Goal: Book appointment/travel/reservation

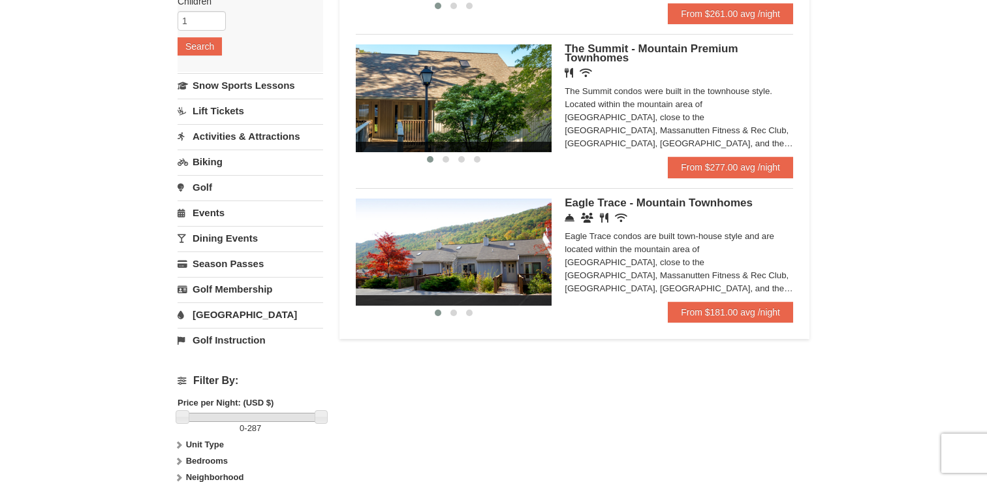
scroll to position [244, 0]
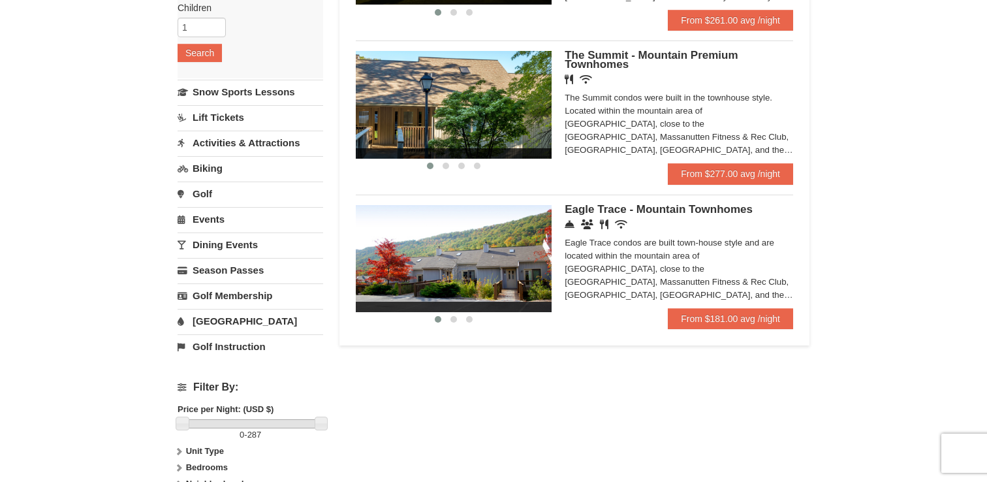
click at [572, 228] on icon at bounding box center [570, 224] width 10 height 10
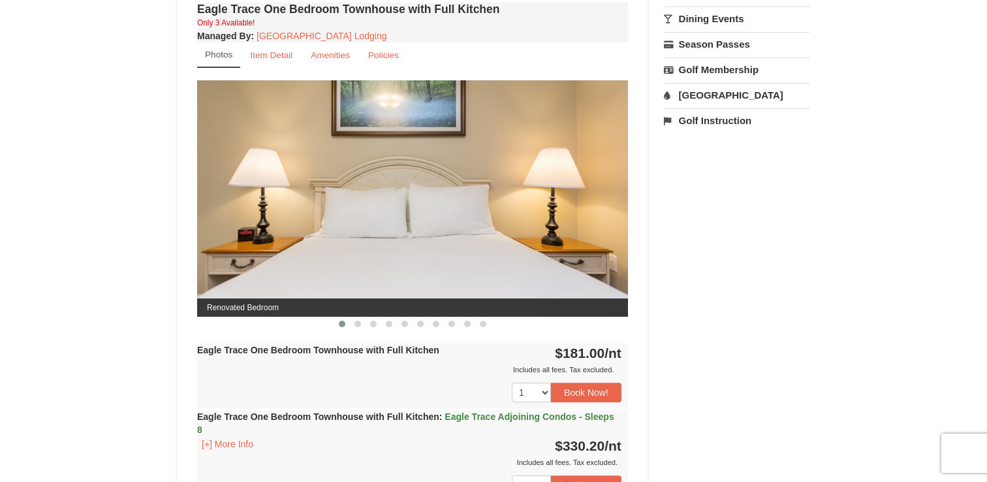
scroll to position [498, 0]
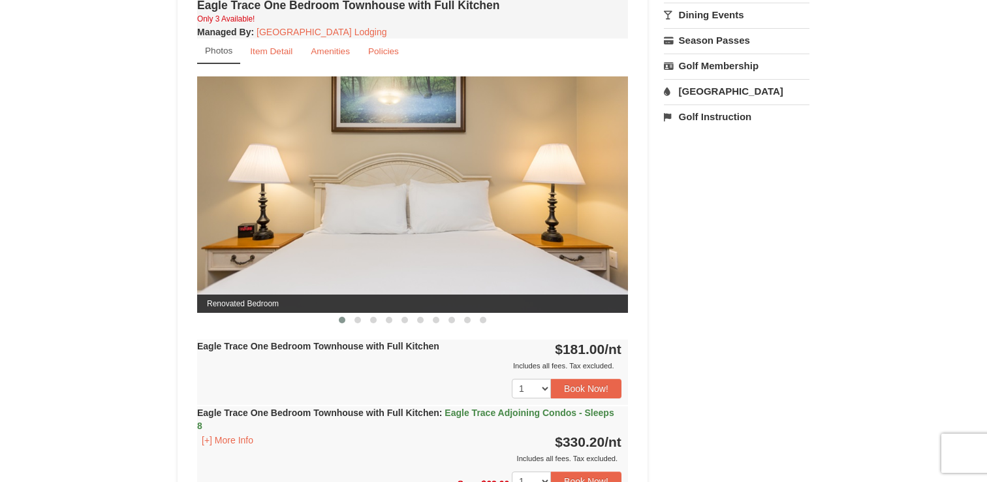
drag, startPoint x: 485, startPoint y: 227, endPoint x: 509, endPoint y: 224, distance: 24.3
click at [581, 199] on img at bounding box center [412, 194] width 431 height 236
click at [359, 318] on span at bounding box center [358, 320] width 7 height 7
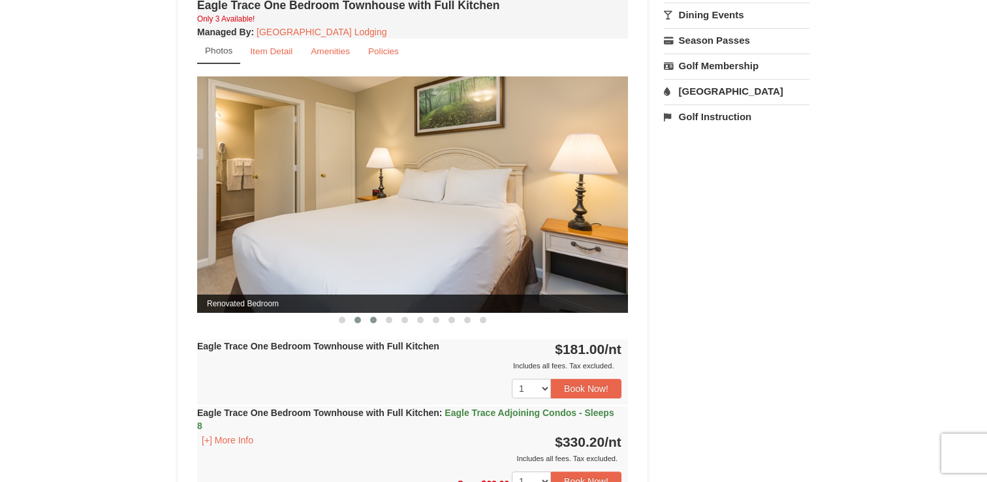
click at [372, 320] on span at bounding box center [373, 320] width 7 height 7
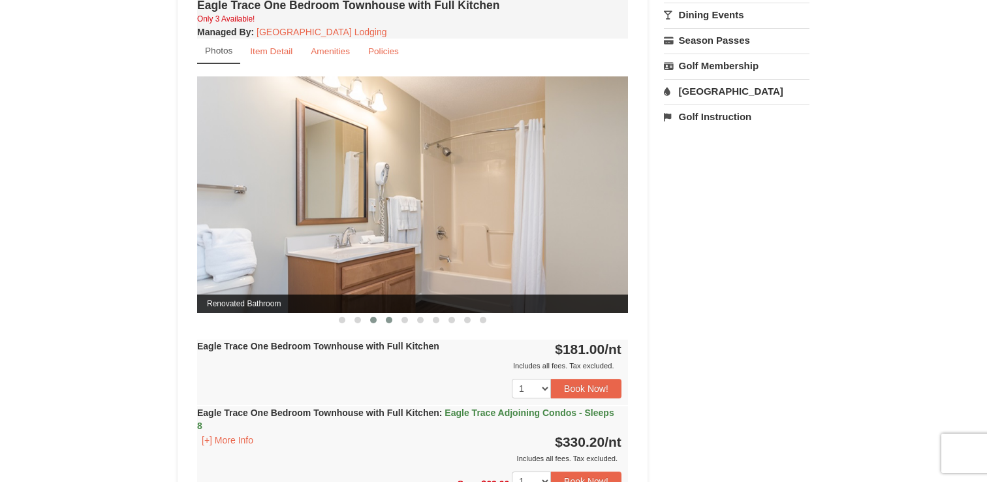
click at [386, 320] on span at bounding box center [389, 320] width 7 height 7
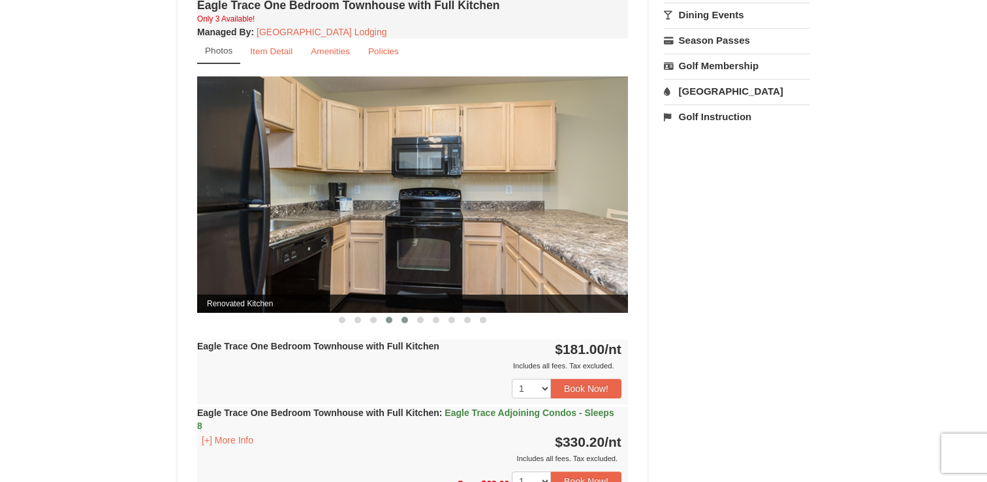
click at [406, 322] on button at bounding box center [405, 319] width 16 height 13
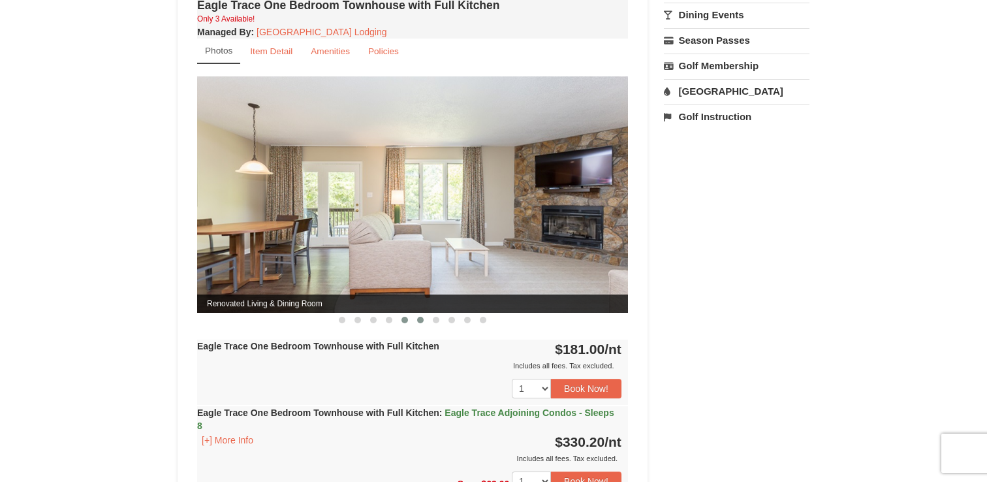
click at [419, 321] on span at bounding box center [420, 320] width 7 height 7
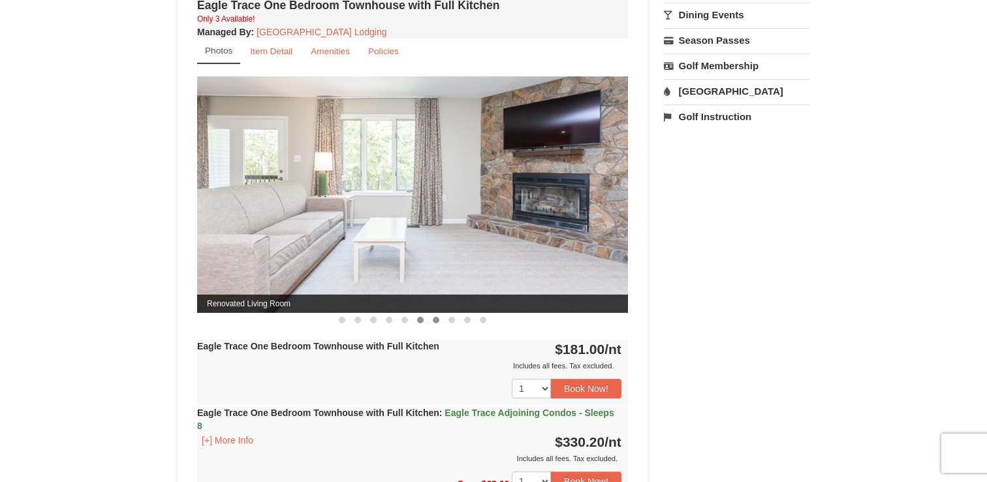
click at [437, 320] on span at bounding box center [436, 320] width 7 height 7
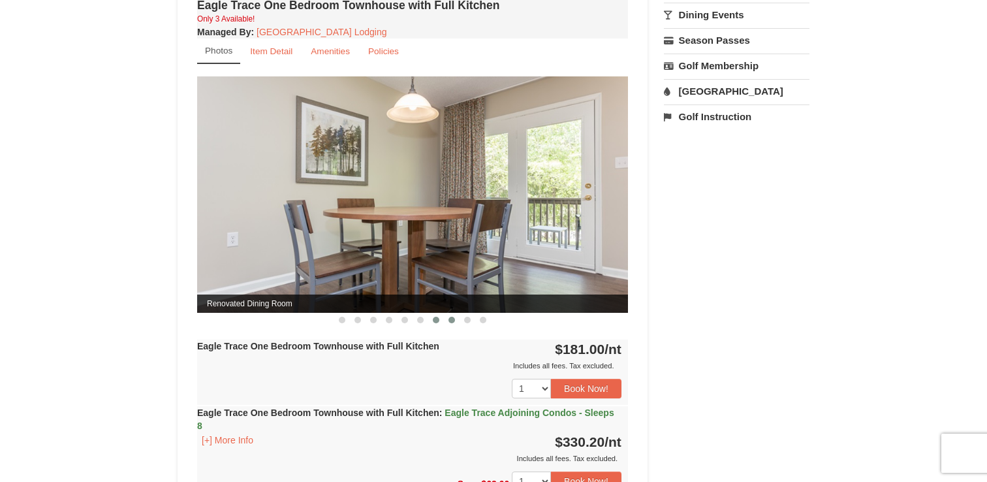
click at [453, 319] on span at bounding box center [452, 320] width 7 height 7
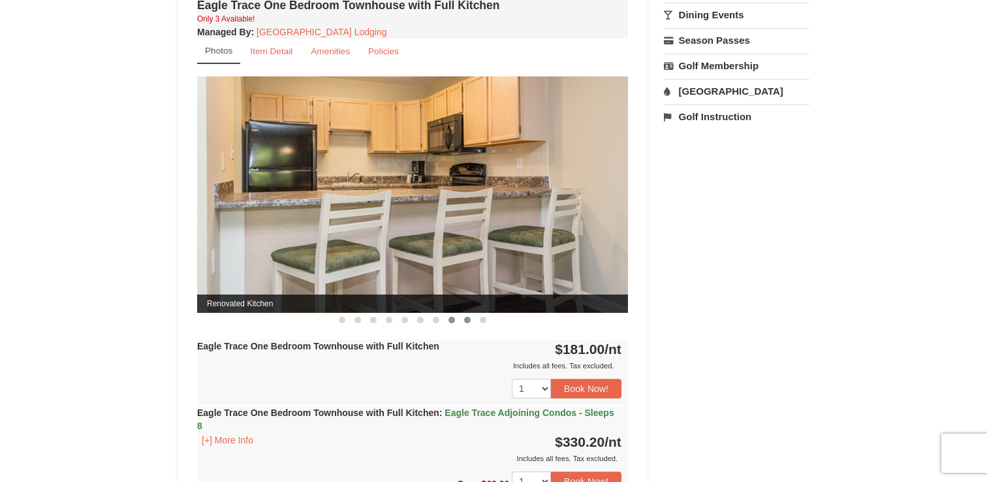
click at [466, 321] on span at bounding box center [467, 320] width 7 height 7
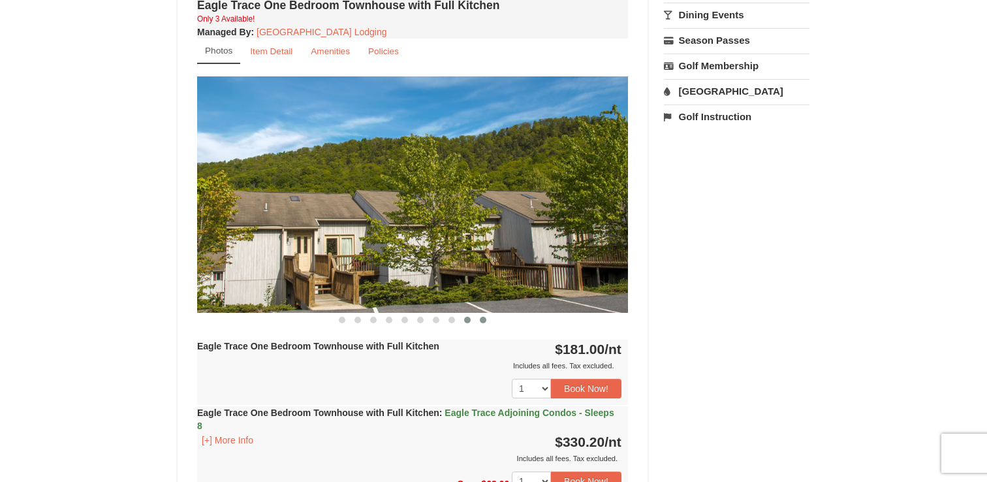
click at [487, 319] on button at bounding box center [483, 319] width 16 height 13
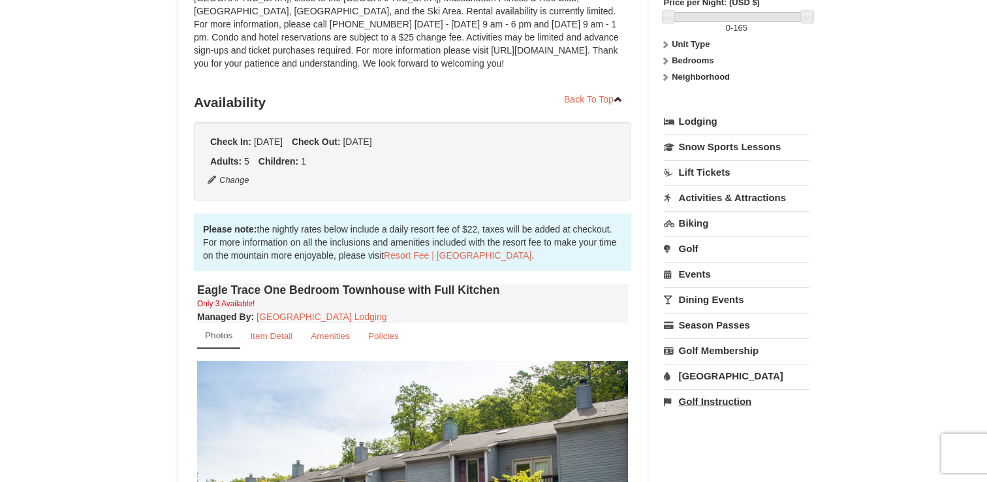
scroll to position [210, 0]
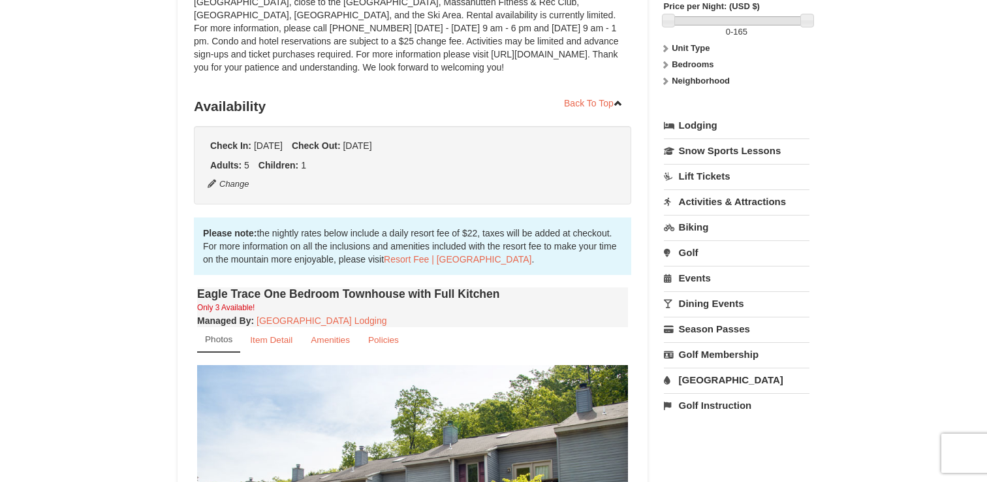
click at [699, 381] on link "[GEOGRAPHIC_DATA]" at bounding box center [737, 380] width 146 height 24
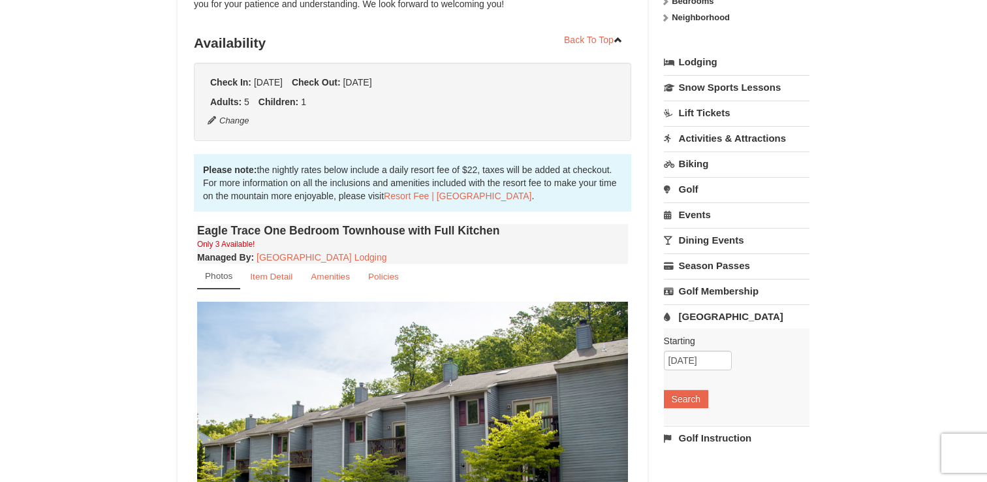
scroll to position [274, 0]
click at [694, 402] on button "Search" at bounding box center [686, 398] width 44 height 18
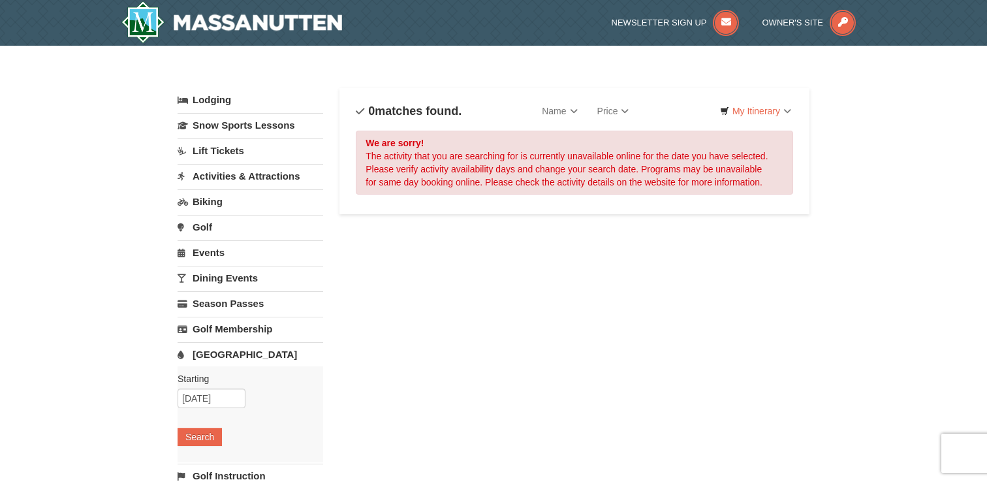
scroll to position [2, 0]
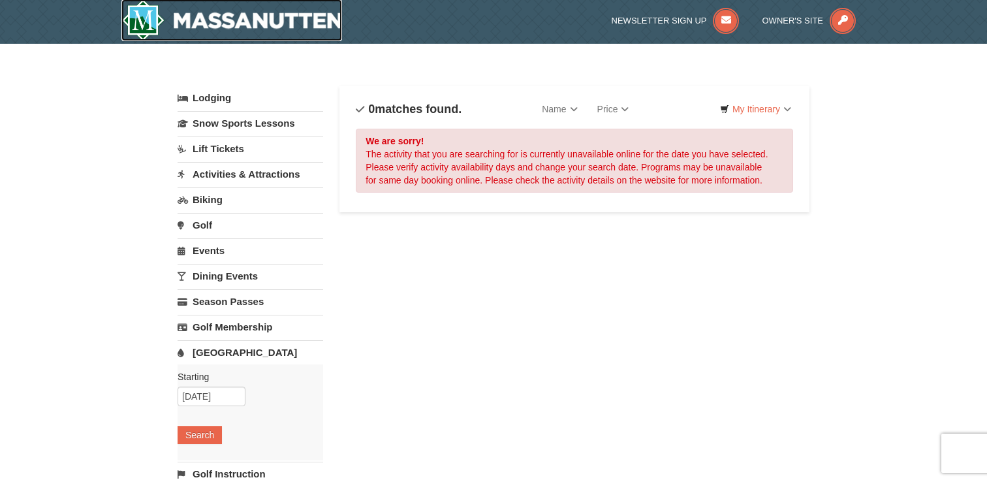
click at [229, 16] on img at bounding box center [231, 20] width 221 height 42
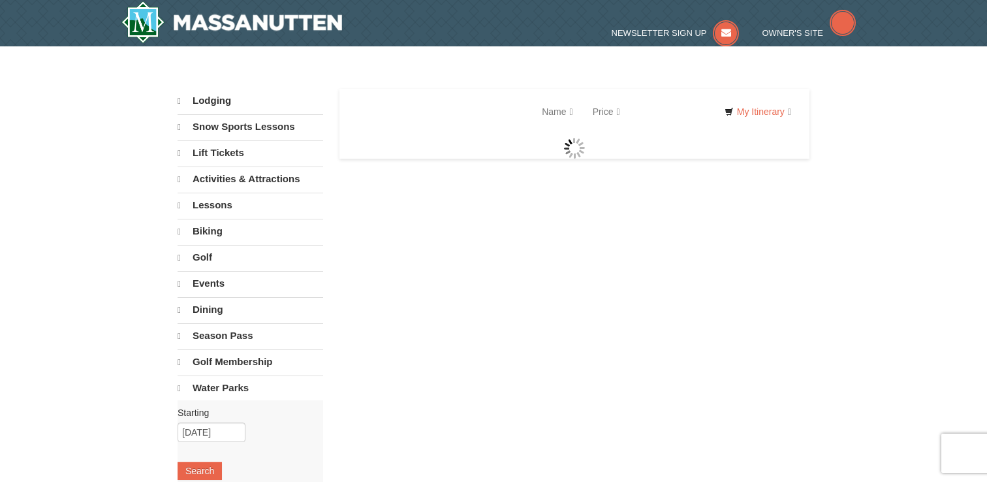
select select "10"
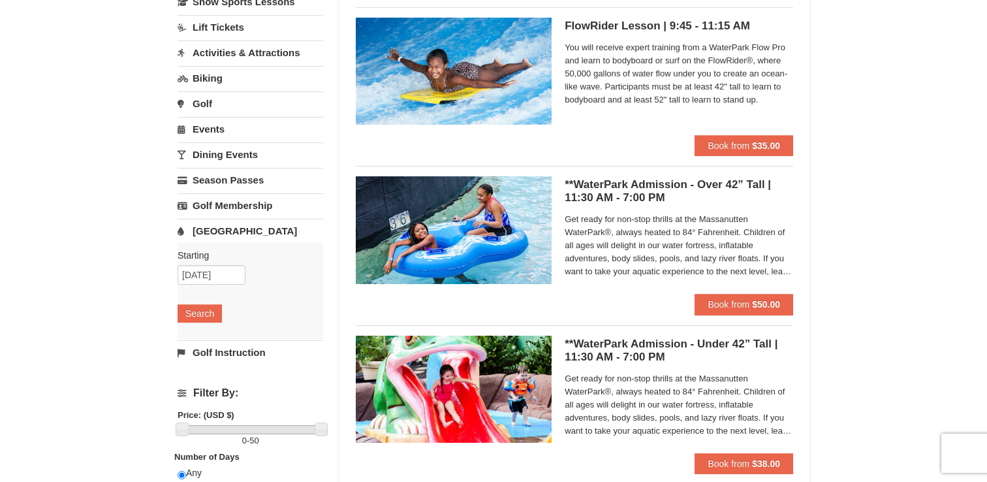
scroll to position [145, 0]
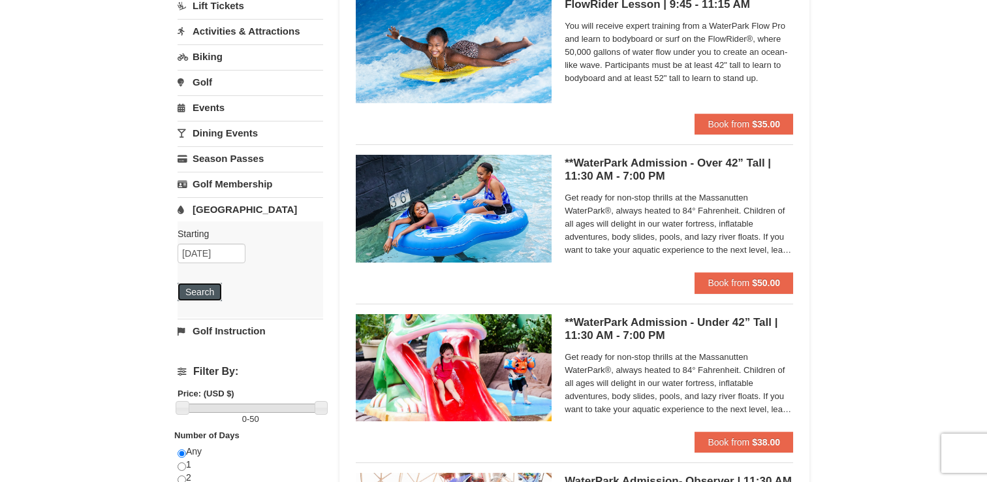
click at [197, 290] on button "Search" at bounding box center [200, 292] width 44 height 18
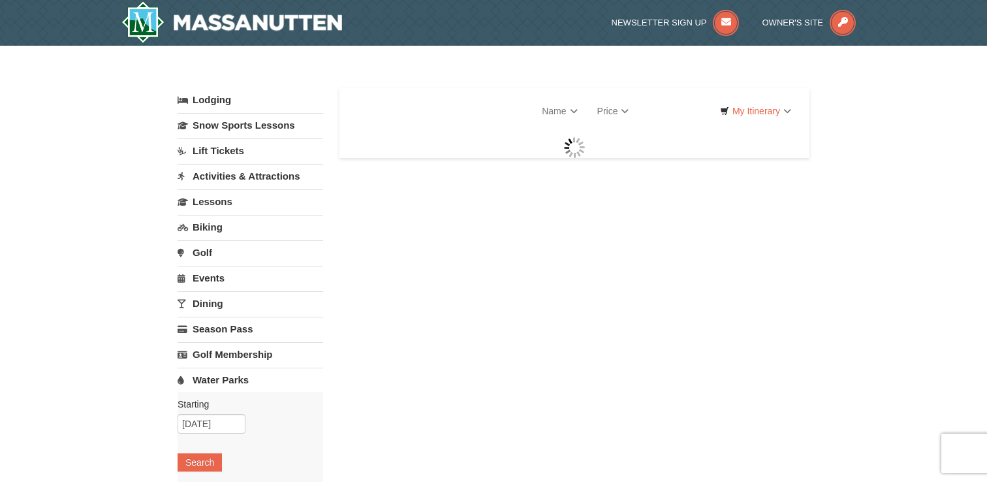
select select "10"
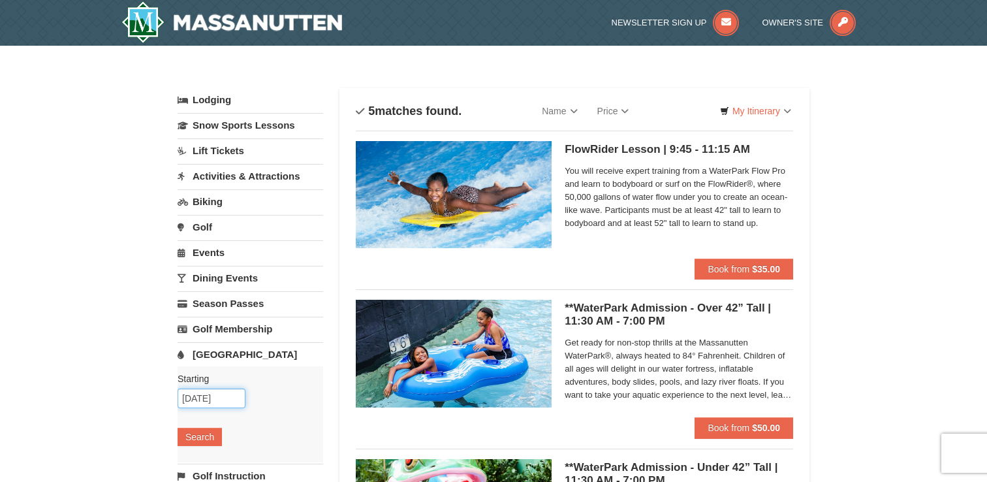
click at [208, 404] on input "[DATE]" at bounding box center [212, 399] width 68 height 20
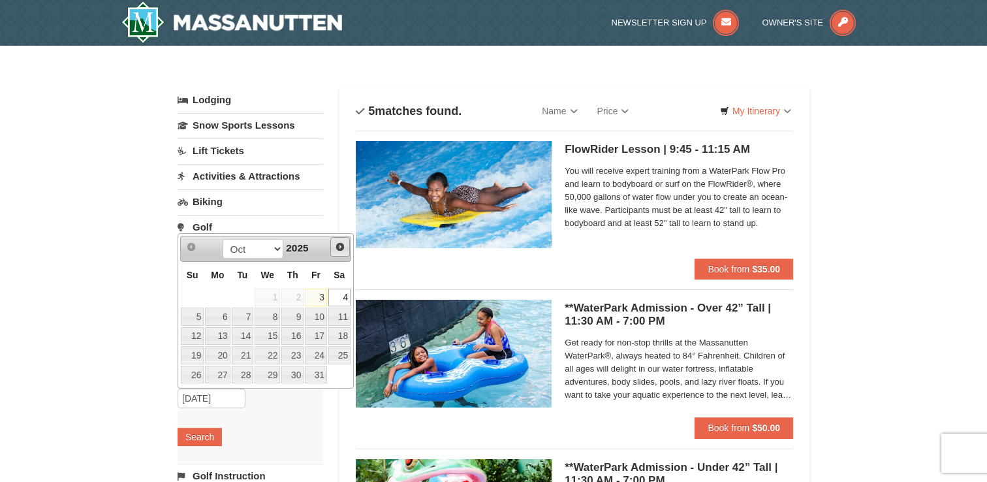
click at [342, 249] on span "Next" at bounding box center [340, 247] width 10 height 10
click at [192, 396] on link "30" at bounding box center [192, 394] width 23 height 18
type input "[DATE]"
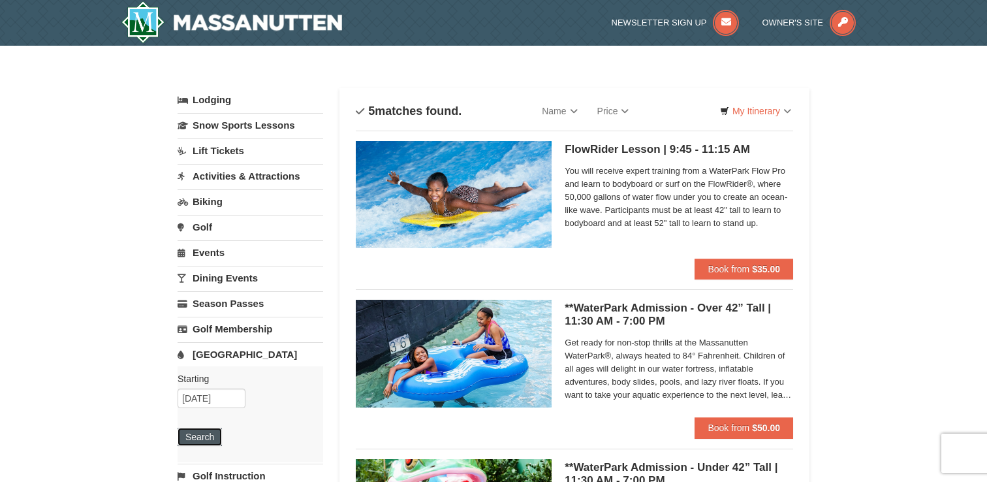
click at [206, 435] on button "Search" at bounding box center [200, 437] width 44 height 18
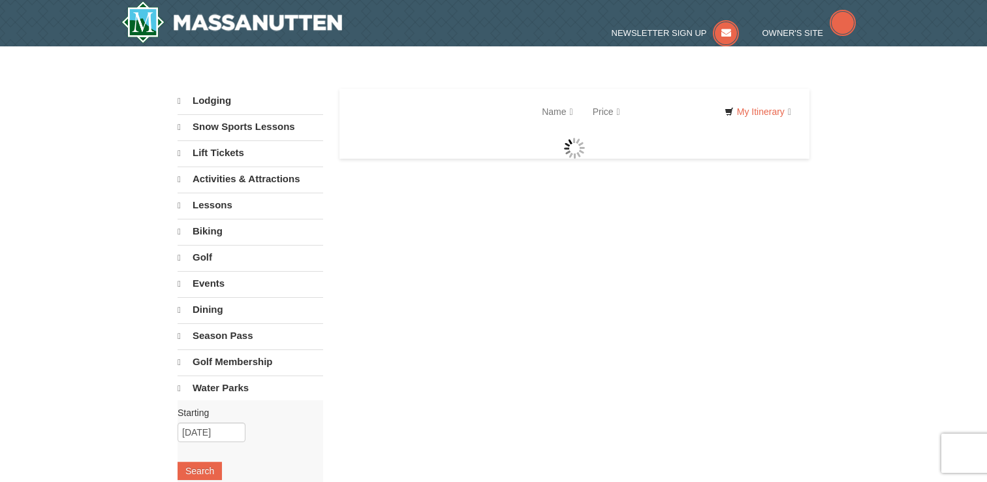
select select "10"
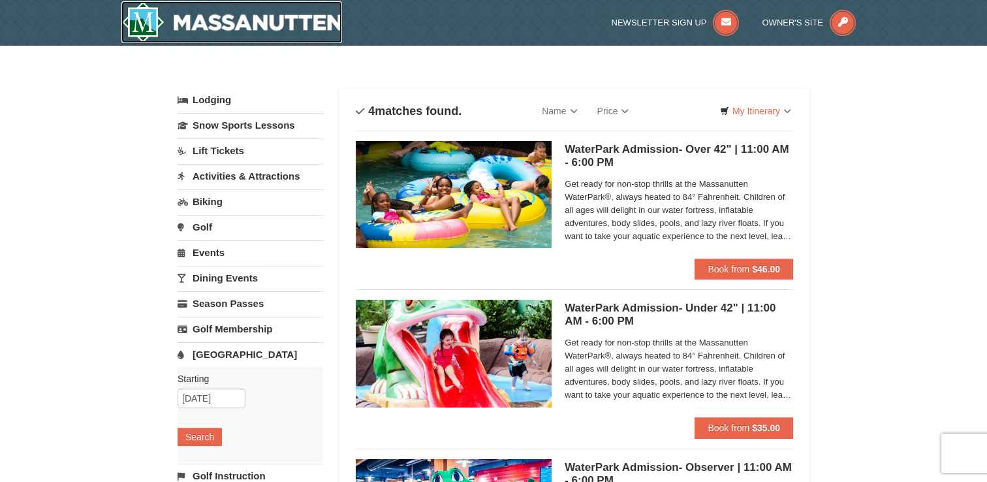
click at [284, 19] on img at bounding box center [231, 22] width 221 height 42
